Goal: Task Accomplishment & Management: Manage account settings

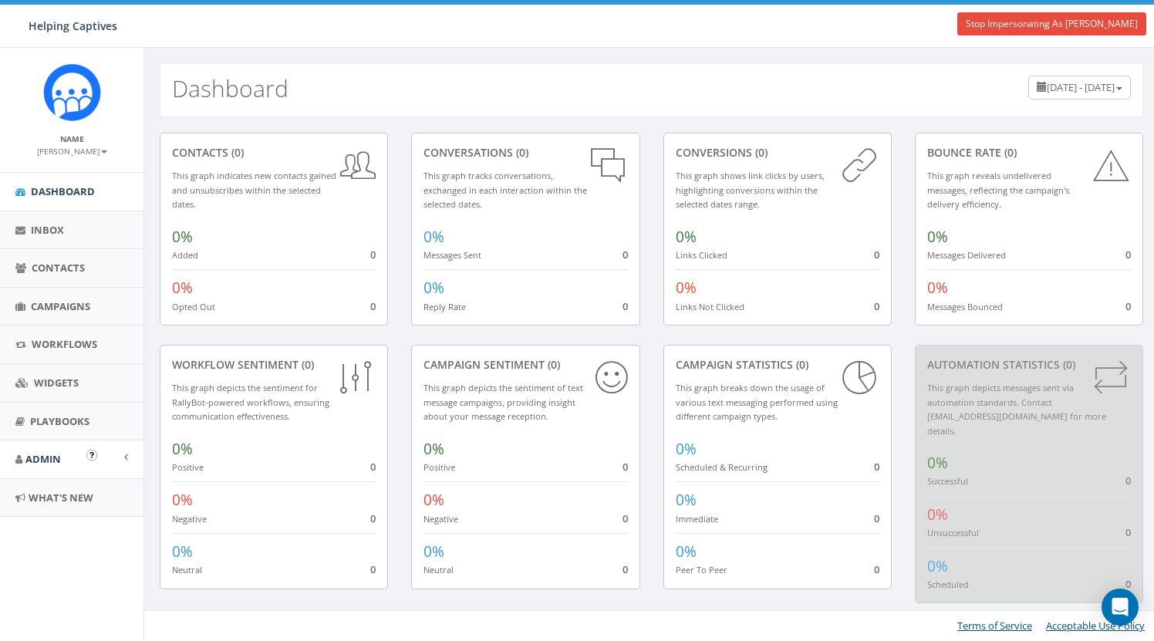
click at [19, 458] on icon at bounding box center [18, 460] width 7 height 10
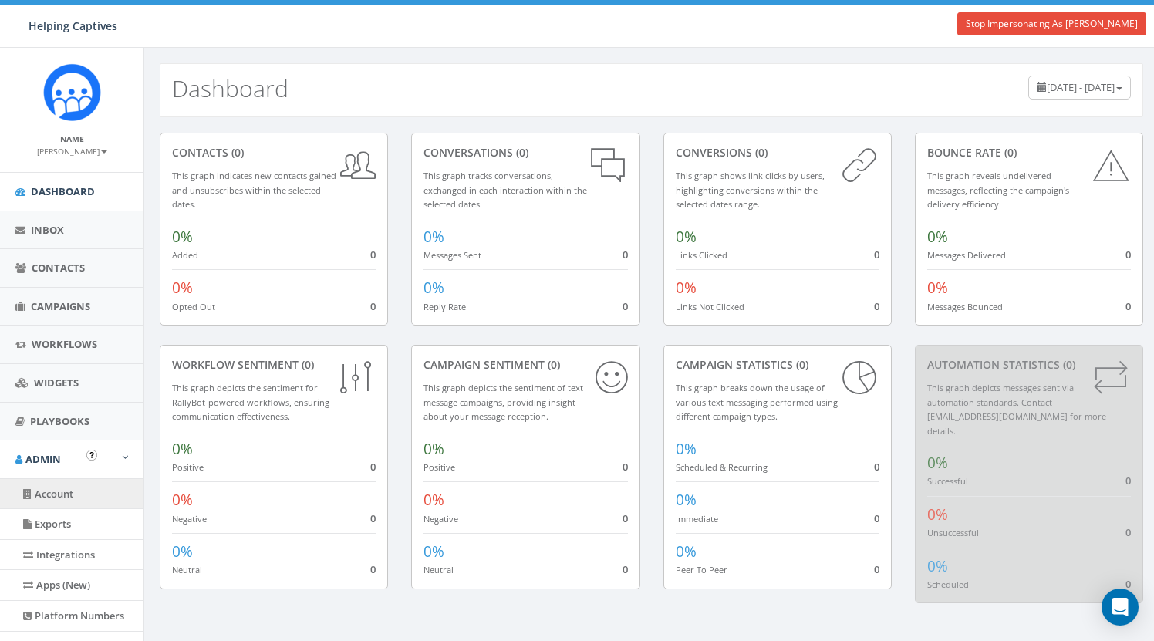
click at [52, 491] on link "Account" at bounding box center [72, 494] width 144 height 30
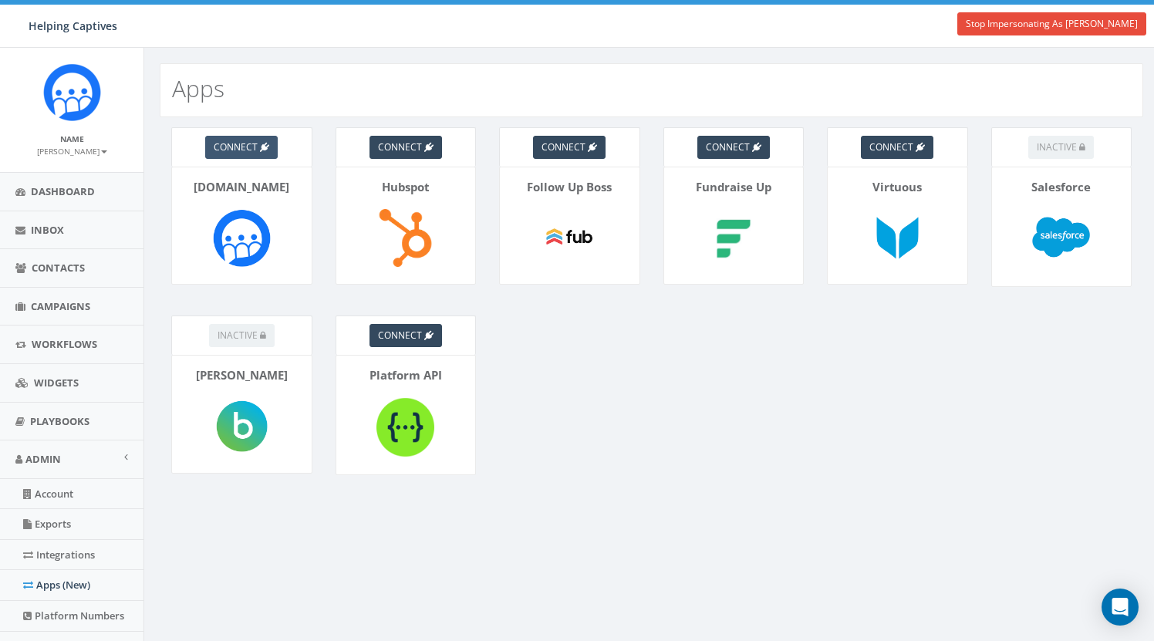
click at [251, 151] on span "connect" at bounding box center [236, 146] width 44 height 13
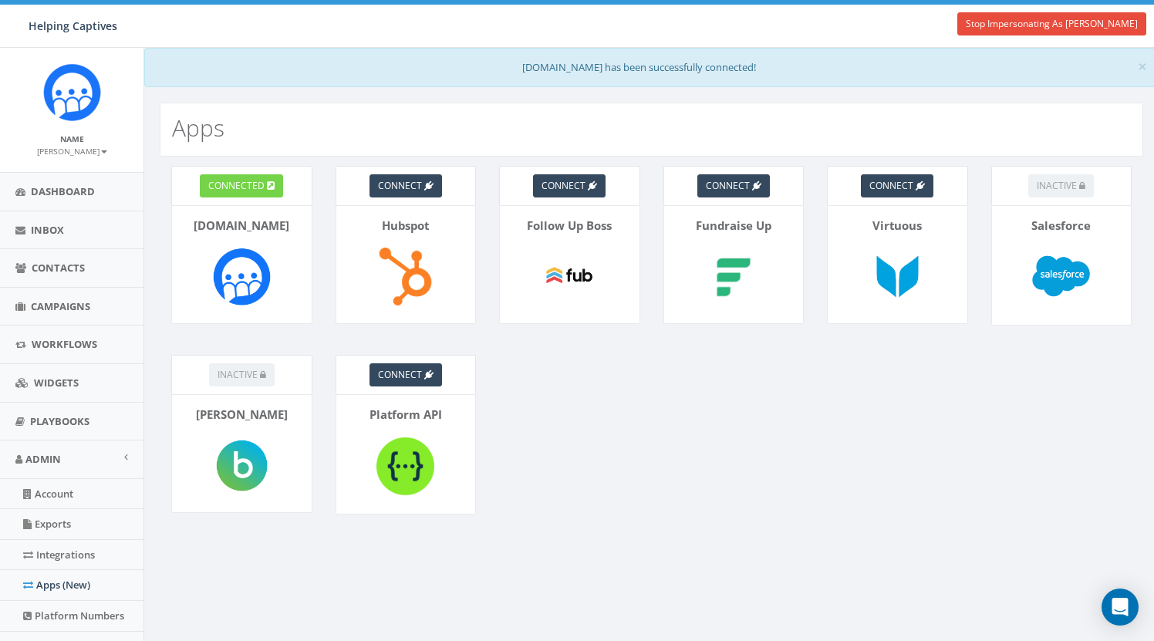
click at [255, 194] on link "connected" at bounding box center [241, 185] width 83 height 23
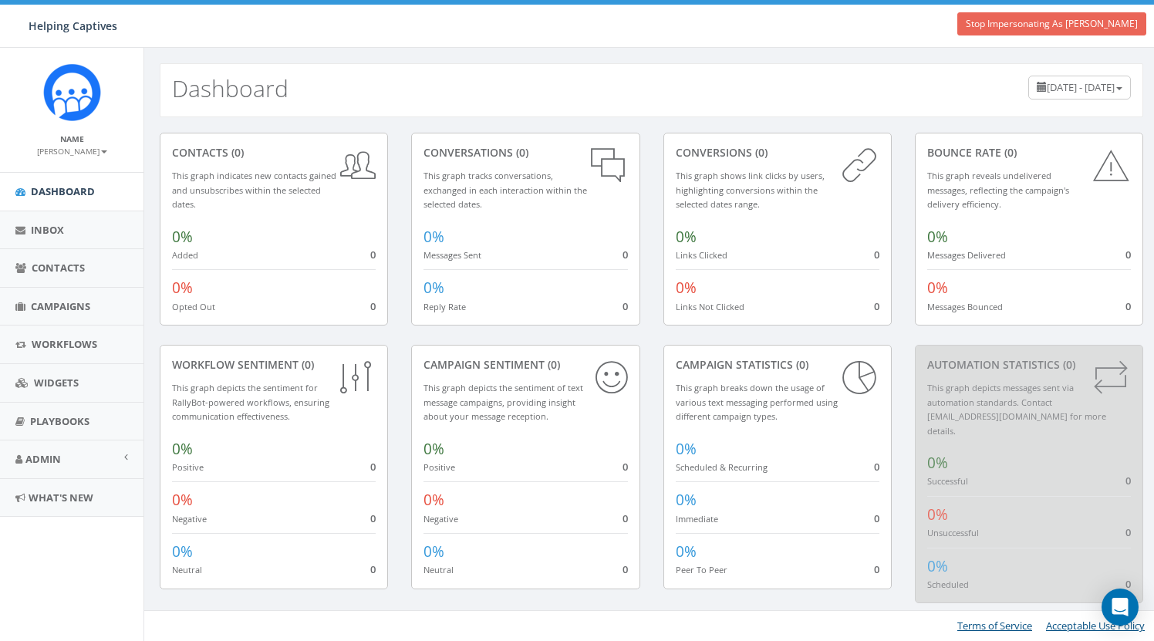
click at [1058, 26] on link "Stop Impersonating As Caleb Altmeyer" at bounding box center [1052, 23] width 189 height 23
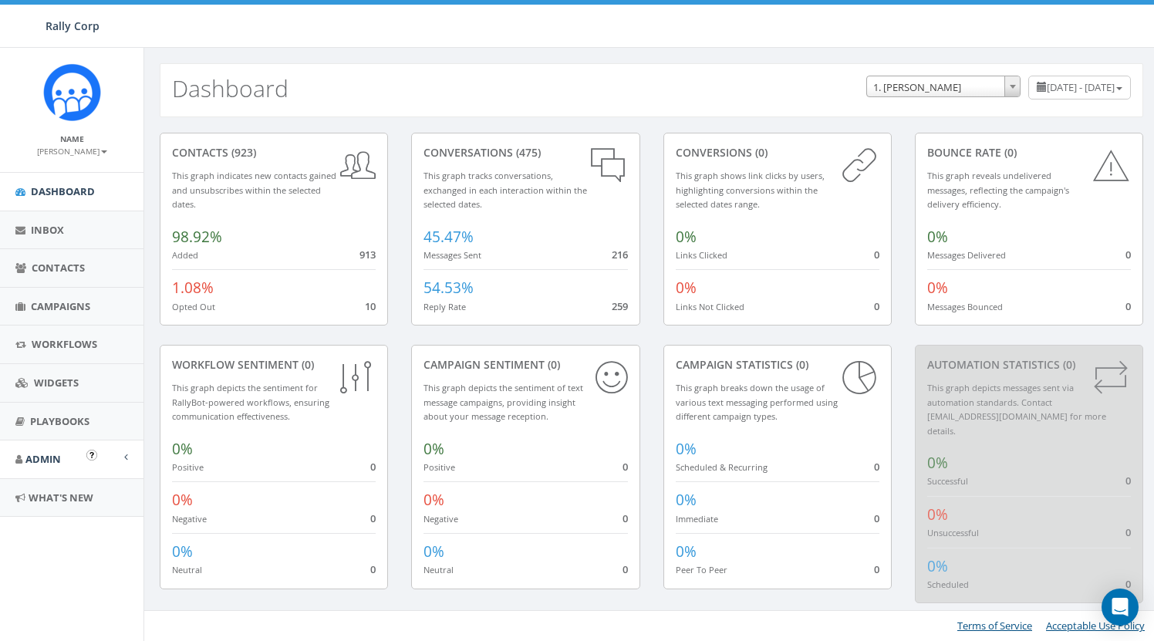
click at [68, 456] on link "Admin" at bounding box center [72, 460] width 144 height 38
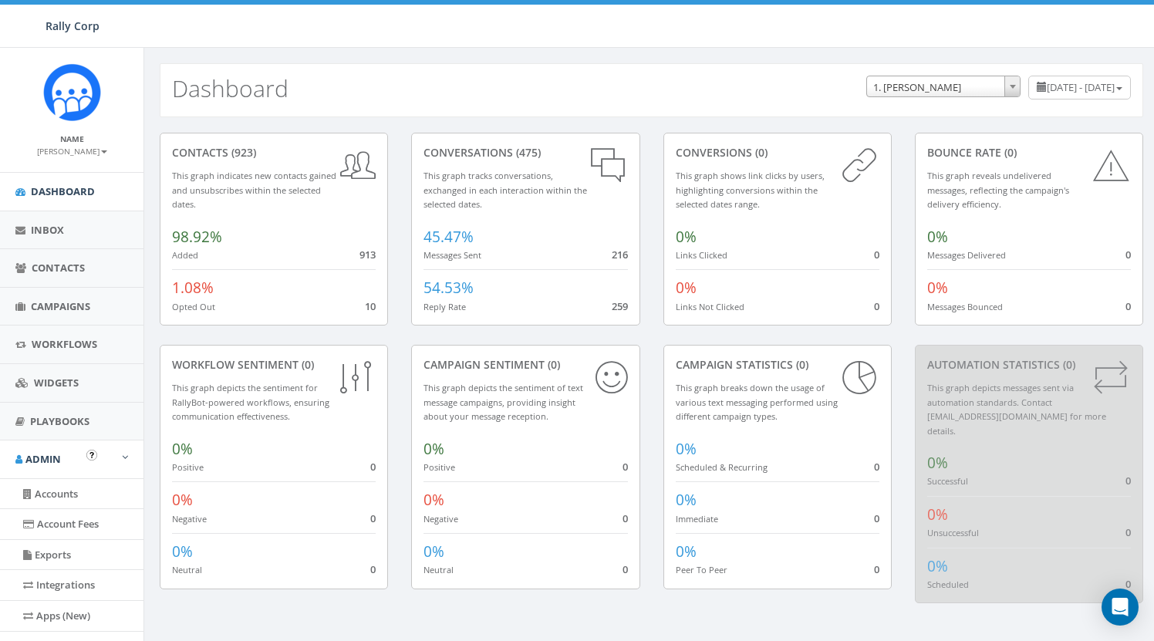
scroll to position [47, 0]
